Goal: Find specific fact: Find specific page/section

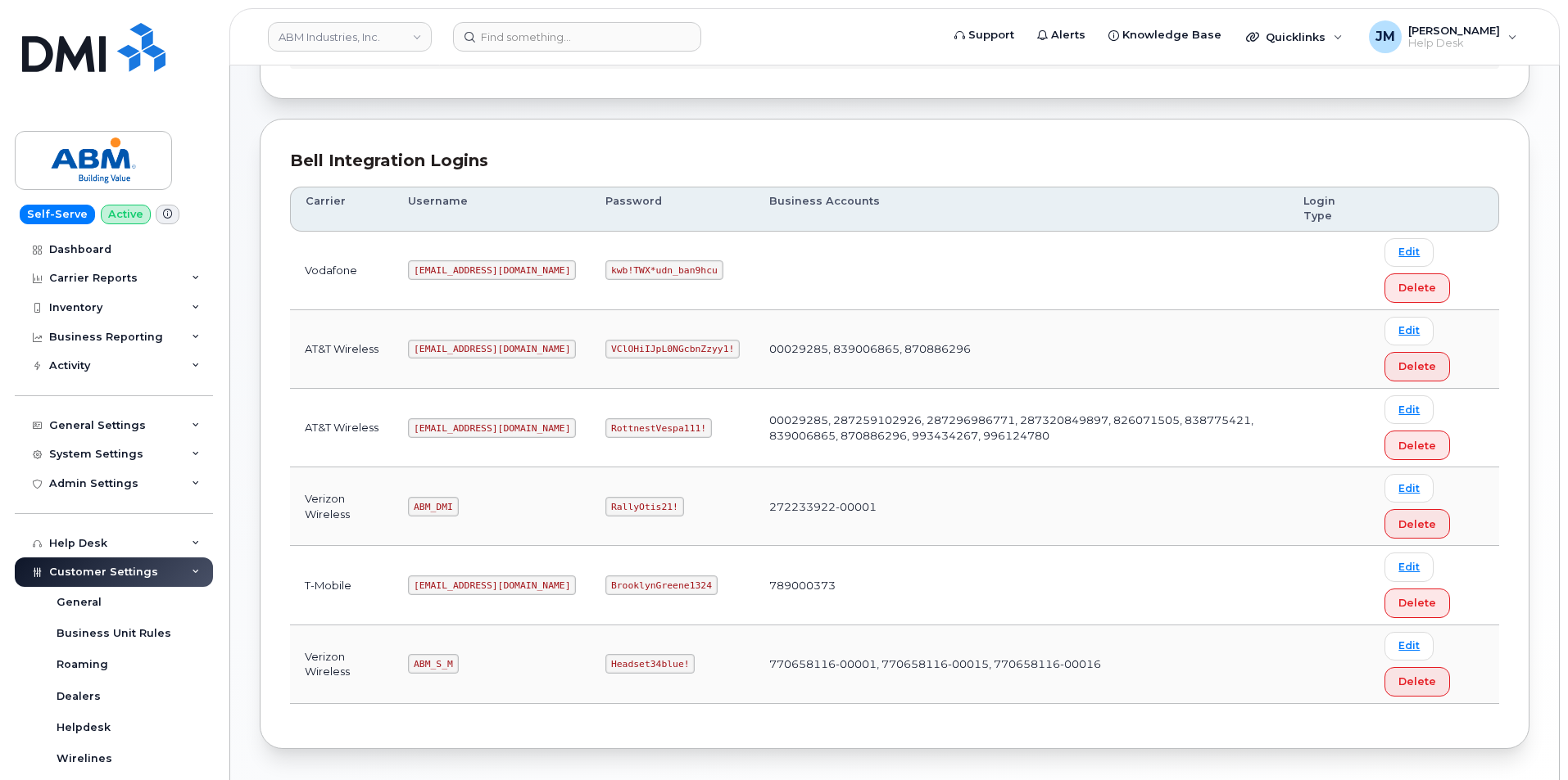
scroll to position [163, 0]
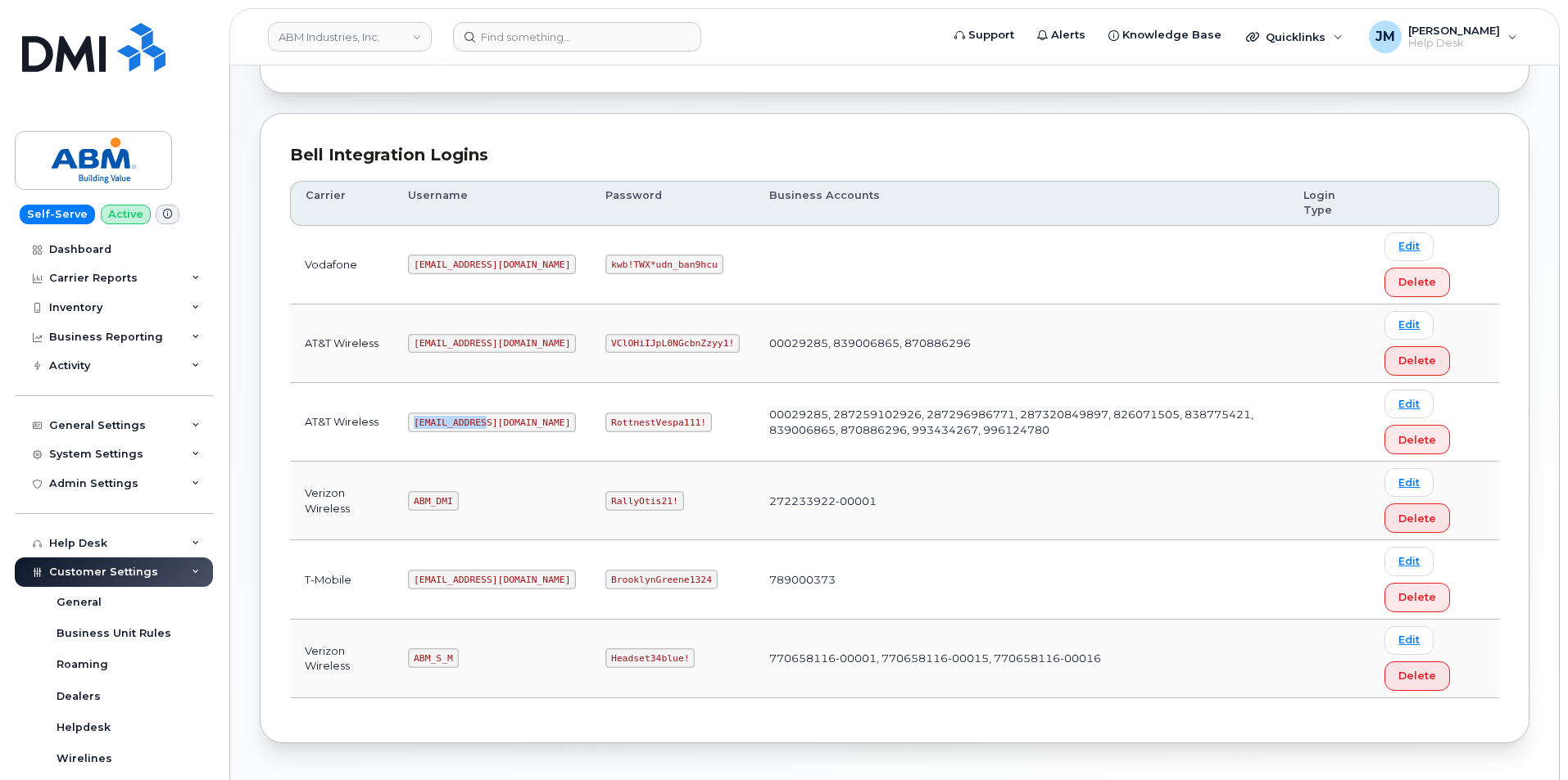
drag, startPoint x: 485, startPoint y: 424, endPoint x: 407, endPoint y: 432, distance: 78.4
click at [407, 432] on td "[EMAIL_ADDRESS][DOMAIN_NAME]" at bounding box center [492, 422] width 197 height 78
copy code "[EMAIL_ADDRESS][DOMAIN_NAME]"
drag, startPoint x: 643, startPoint y: 418, endPoint x: 516, endPoint y: 427, distance: 127.3
click at [516, 427] on tr "AT&T Wireless [EMAIL_ADDRESS][DOMAIN_NAME] RottnestVespa111! 00029285, 28725910…" at bounding box center [894, 422] width 1209 height 78
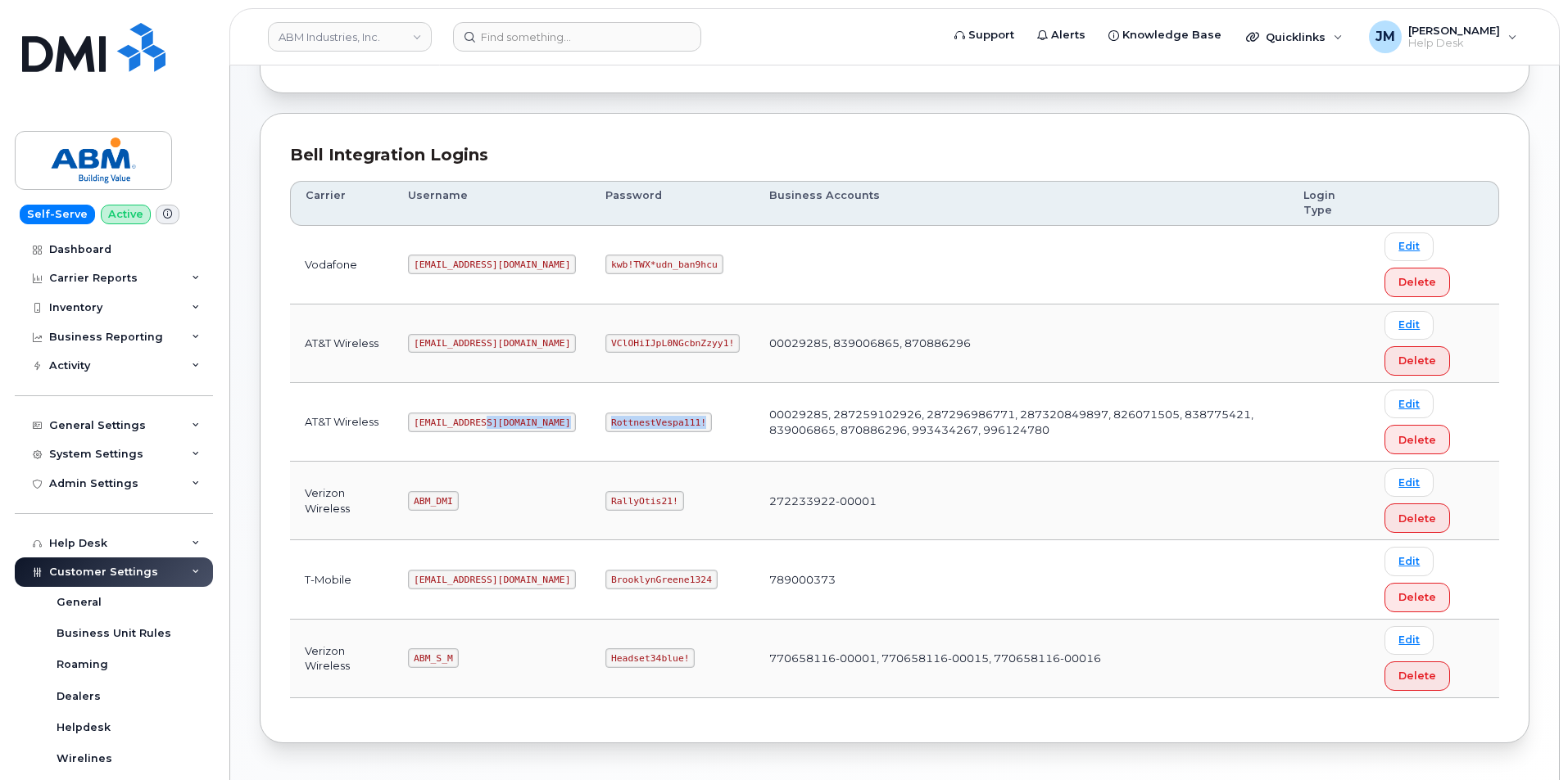
copy tr "RottnestVespa111!"
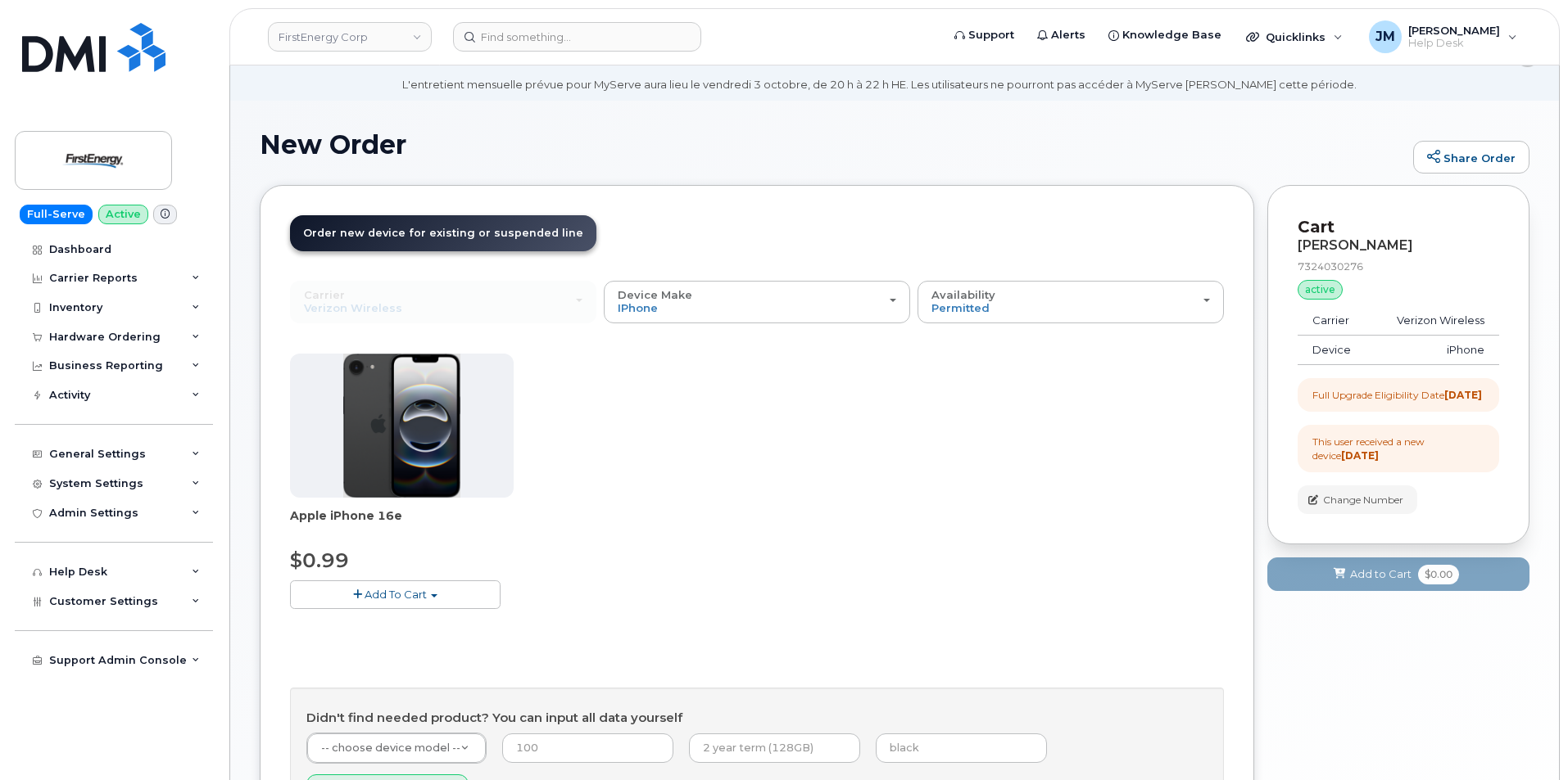
scroll to position [49, 0]
